Goal: Task Accomplishment & Management: Use online tool/utility

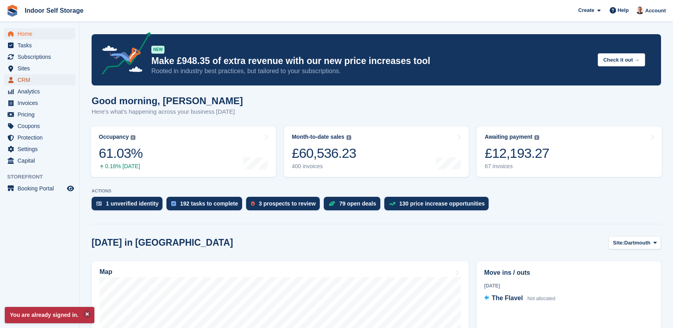
click at [23, 79] on span "CRM" at bounding box center [42, 79] width 48 height 11
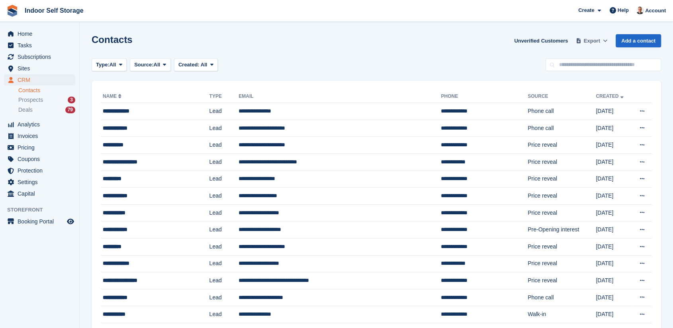
click at [587, 39] on span "Export" at bounding box center [592, 41] width 16 height 8
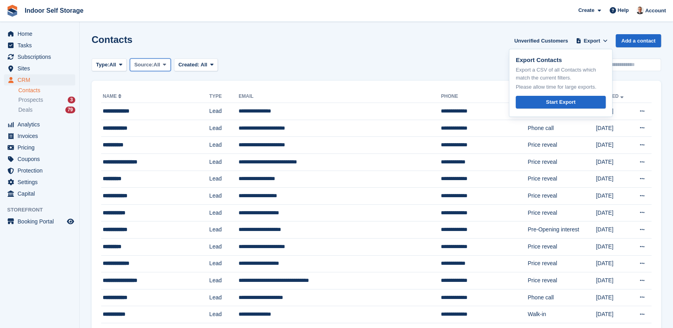
click at [165, 62] on span at bounding box center [164, 65] width 6 height 6
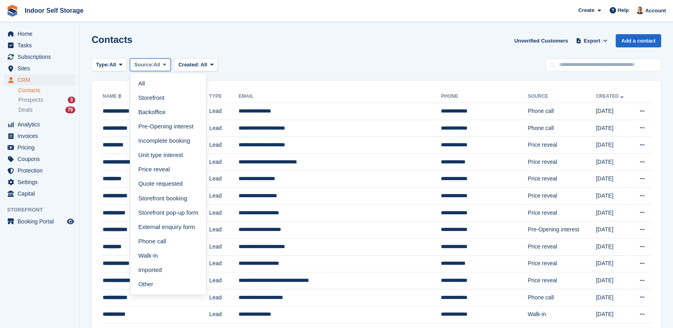
click at [166, 60] on button "Source: All" at bounding box center [150, 65] width 41 height 13
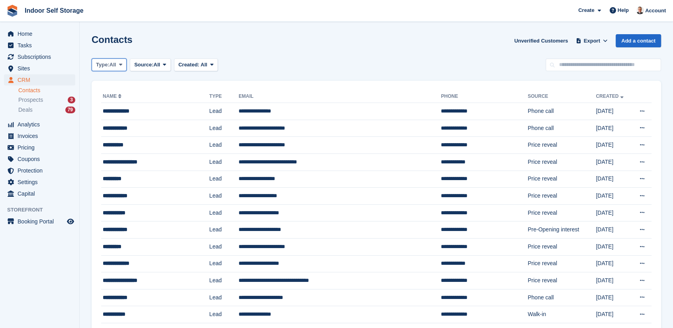
click at [116, 66] on span "All" at bounding box center [112, 65] width 7 height 8
click at [118, 98] on link "Lead" at bounding box center [129, 98] width 69 height 14
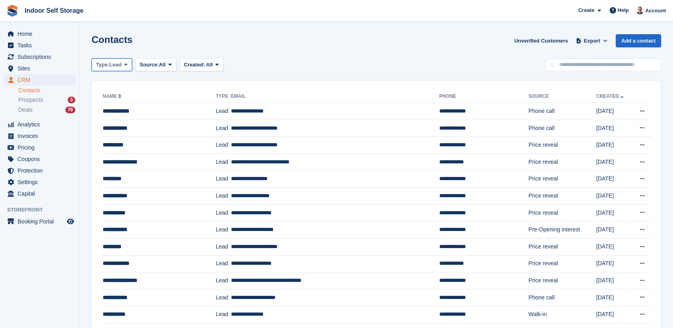
click at [121, 65] on span "Lead" at bounding box center [115, 65] width 12 height 8
click at [112, 84] on link "All" at bounding box center [129, 83] width 69 height 14
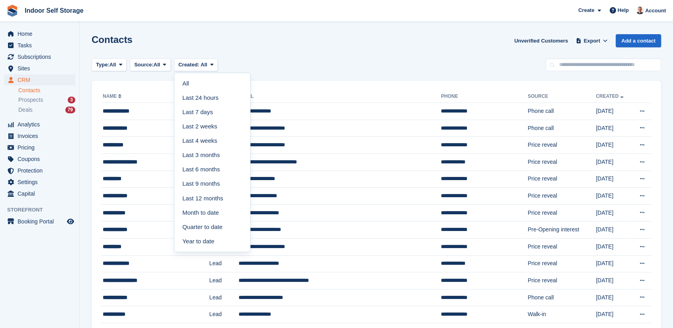
click at [210, 64] on icon at bounding box center [211, 64] width 3 height 5
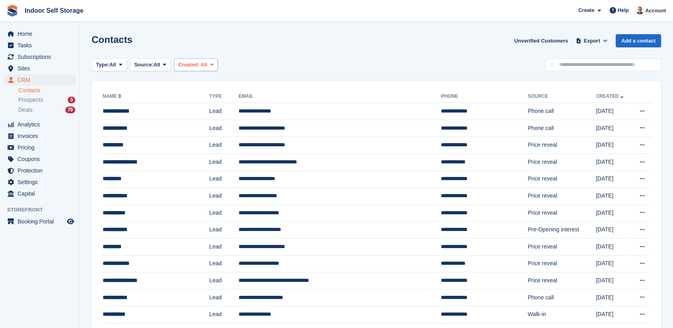
click at [205, 62] on span "All" at bounding box center [204, 65] width 7 height 6
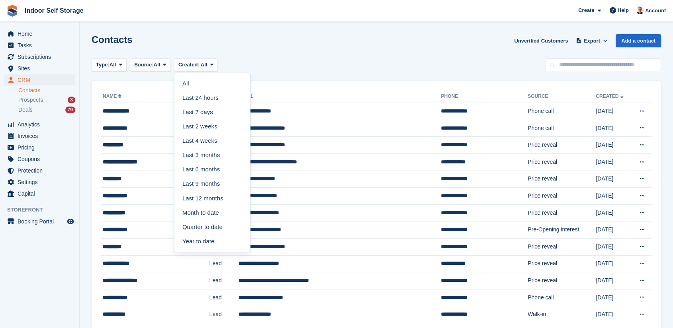
click at [400, 37] on div "Contacts Unverified Customers Export Export Contacts Export a CSV of all Contac…" at bounding box center [376, 45] width 569 height 23
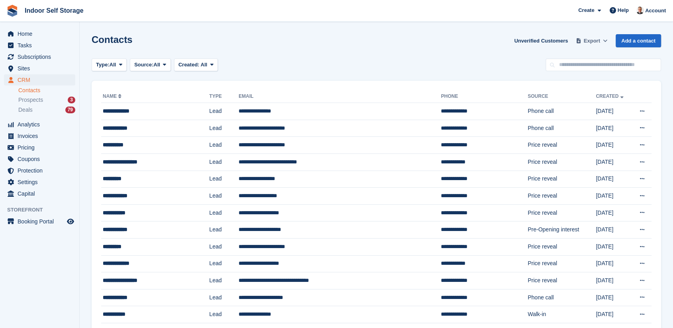
click at [590, 43] on span "Export" at bounding box center [592, 41] width 16 height 8
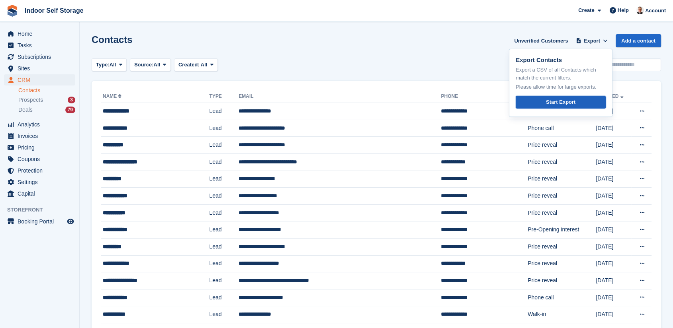
click at [565, 101] on div "Start Export" at bounding box center [560, 102] width 29 height 8
click at [213, 61] on button "Created: All" at bounding box center [196, 65] width 44 height 13
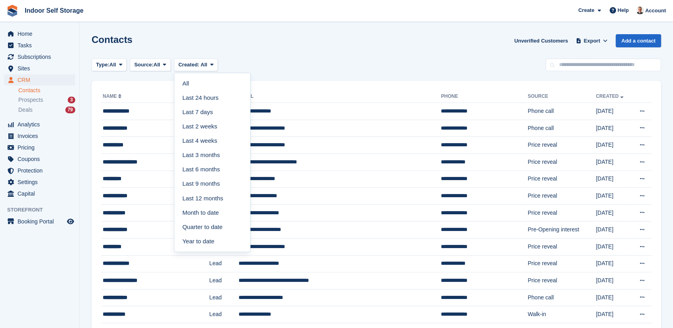
click at [456, 50] on div "Contacts Unverified Customers Export Export Contacts Export a CSV of all Contac…" at bounding box center [376, 45] width 569 height 23
